Goal: Transaction & Acquisition: Download file/media

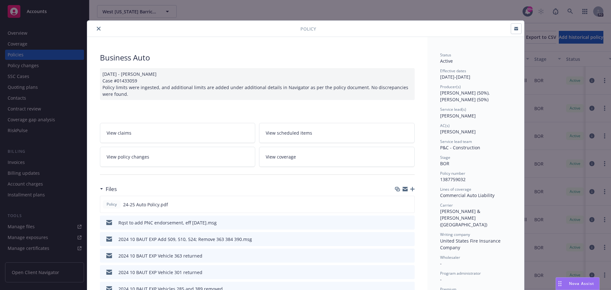
scroll to position [32, 0]
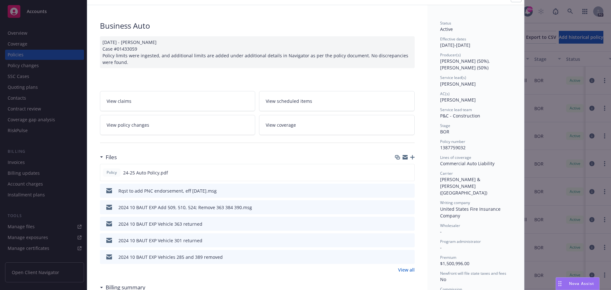
click at [20, 53] on div "Policy Business Auto 01/21/2025 - Galib Sheik Case #01433059 Policy limits were…" at bounding box center [305, 145] width 611 height 290
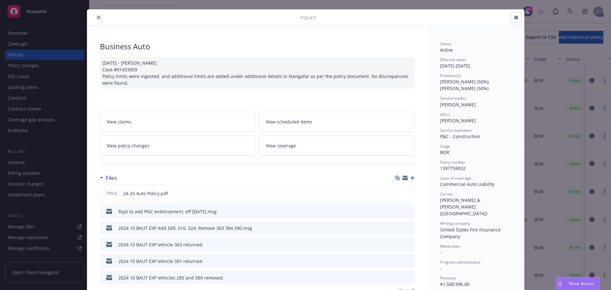
scroll to position [0, 0]
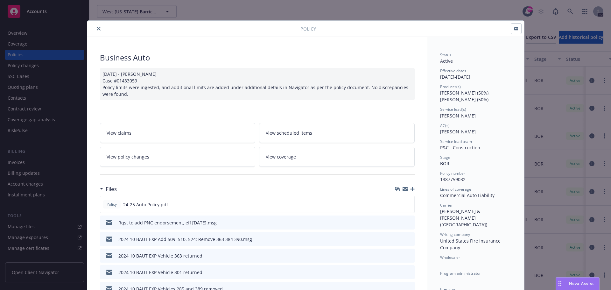
click at [97, 29] on icon "close" at bounding box center [99, 29] width 4 height 4
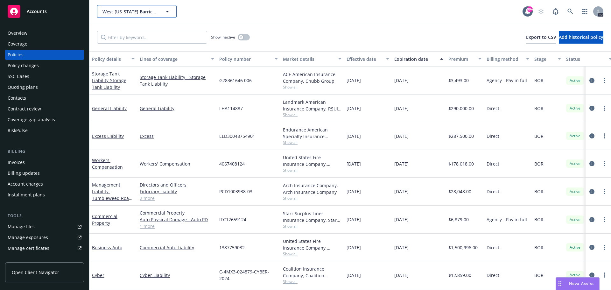
click at [164, 12] on div "West [US_STATE] Barricades, LLC" at bounding box center [137, 11] width 80 height 13
click at [57, 14] on div "Accounts" at bounding box center [45, 11] width 74 height 13
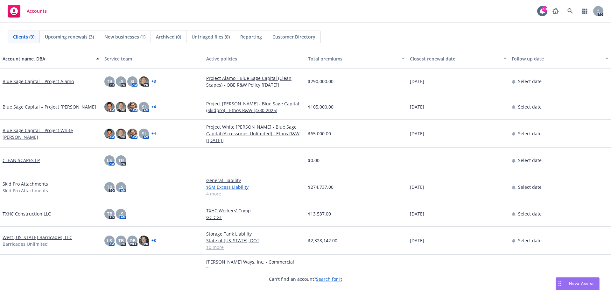
scroll to position [38, 0]
click at [18, 270] on link "[PERSON_NAME] Ways, Inc." at bounding box center [32, 273] width 58 height 7
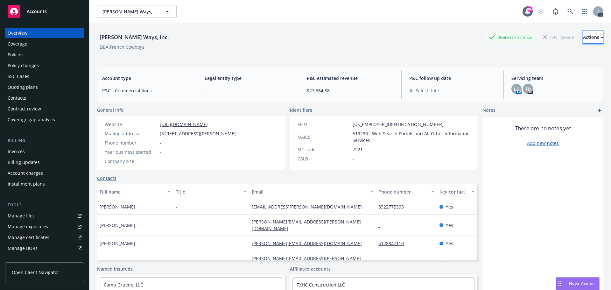
click at [584, 39] on div "Actions" at bounding box center [593, 37] width 20 height 12
click at [322, 37] on div "[PERSON_NAME] Ways, Inc. Business Insurance Total Rewards Actions Actions Edit …" at bounding box center [350, 37] width 506 height 13
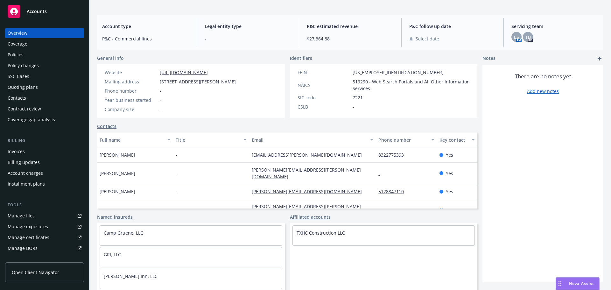
scroll to position [52, 0]
click at [32, 51] on div "Policies" at bounding box center [45, 55] width 74 height 10
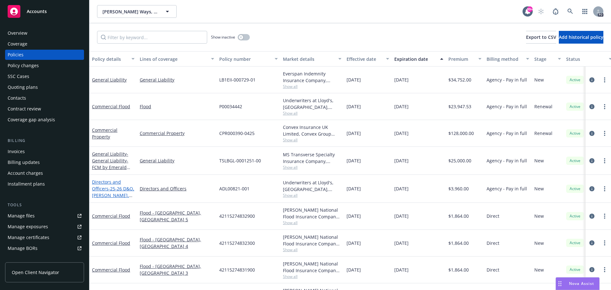
click at [115, 192] on span "- 25-26 D&O, [PERSON_NAME], FID LIAB" at bounding box center [113, 195] width 42 height 19
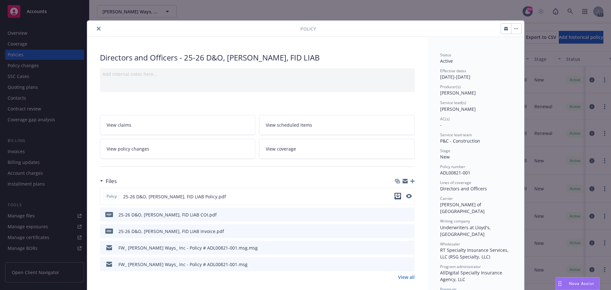
click at [395, 196] on icon "download file" at bounding box center [397, 196] width 5 height 5
click at [97, 28] on icon "close" at bounding box center [99, 29] width 4 height 4
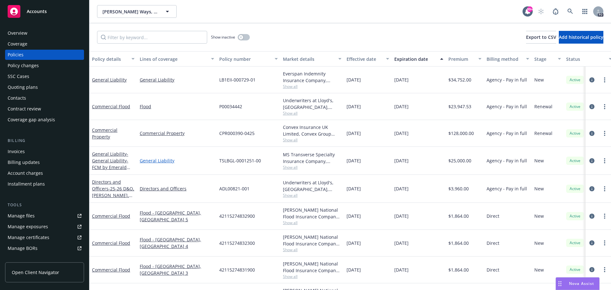
click at [155, 161] on link "General Liability" at bounding box center [177, 160] width 74 height 7
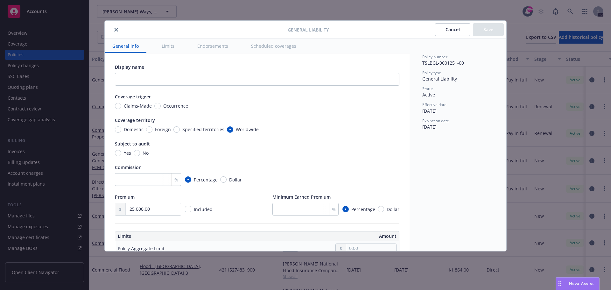
click at [447, 32] on button "Cancel" at bounding box center [452, 29] width 35 height 13
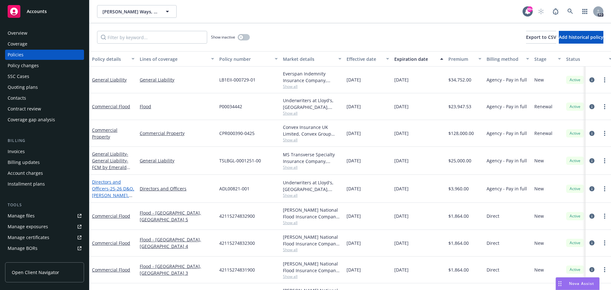
click at [108, 188] on span "- 25-26 D&O, [PERSON_NAME], FID LIAB" at bounding box center [113, 195] width 42 height 19
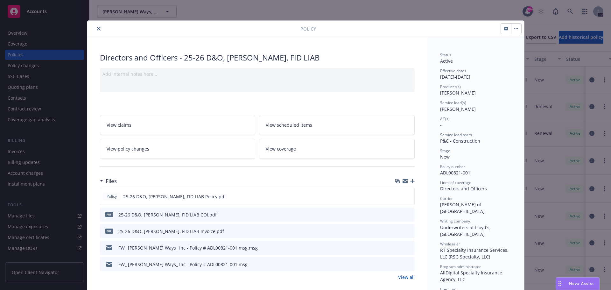
click at [457, 11] on div "Policy Directors and Officers - 25-26 D&O, EPLI, FID LIAB Add internal notes he…" at bounding box center [305, 145] width 611 height 290
click at [569, 125] on div "Policy Directors and Officers - 25-26 D&O, EPLI, FID LIAB Add internal notes he…" at bounding box center [305, 145] width 611 height 290
click at [97, 30] on icon "close" at bounding box center [99, 29] width 4 height 4
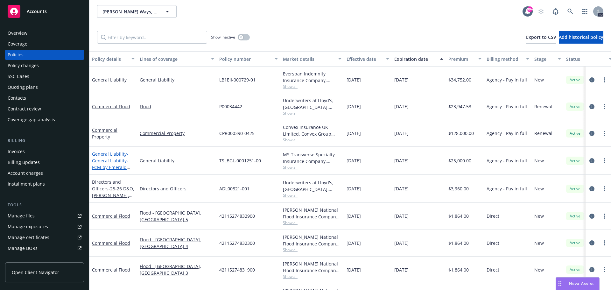
click at [112, 161] on span "- General Liability- FCM by Emerald Stay" at bounding box center [111, 164] width 38 height 26
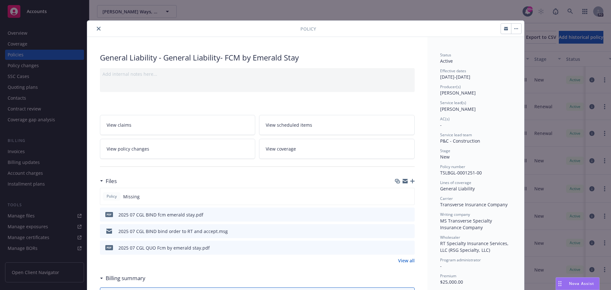
click at [165, 215] on div "2025 07 CGL BIND fcm emerald stay.pdf" at bounding box center [160, 214] width 85 height 7
click at [97, 30] on icon "close" at bounding box center [99, 29] width 4 height 4
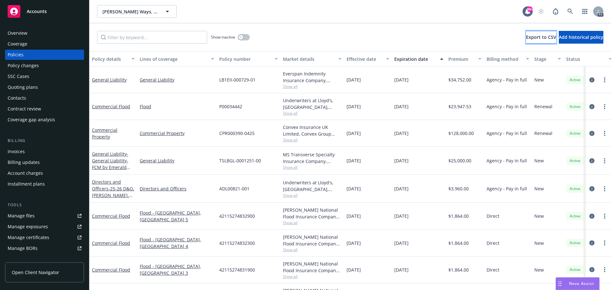
click at [526, 35] on span "Export to CSV" at bounding box center [541, 37] width 30 height 6
click at [526, 38] on span "Export to CSV" at bounding box center [541, 37] width 30 height 6
